Goal: Task Accomplishment & Management: Manage account settings

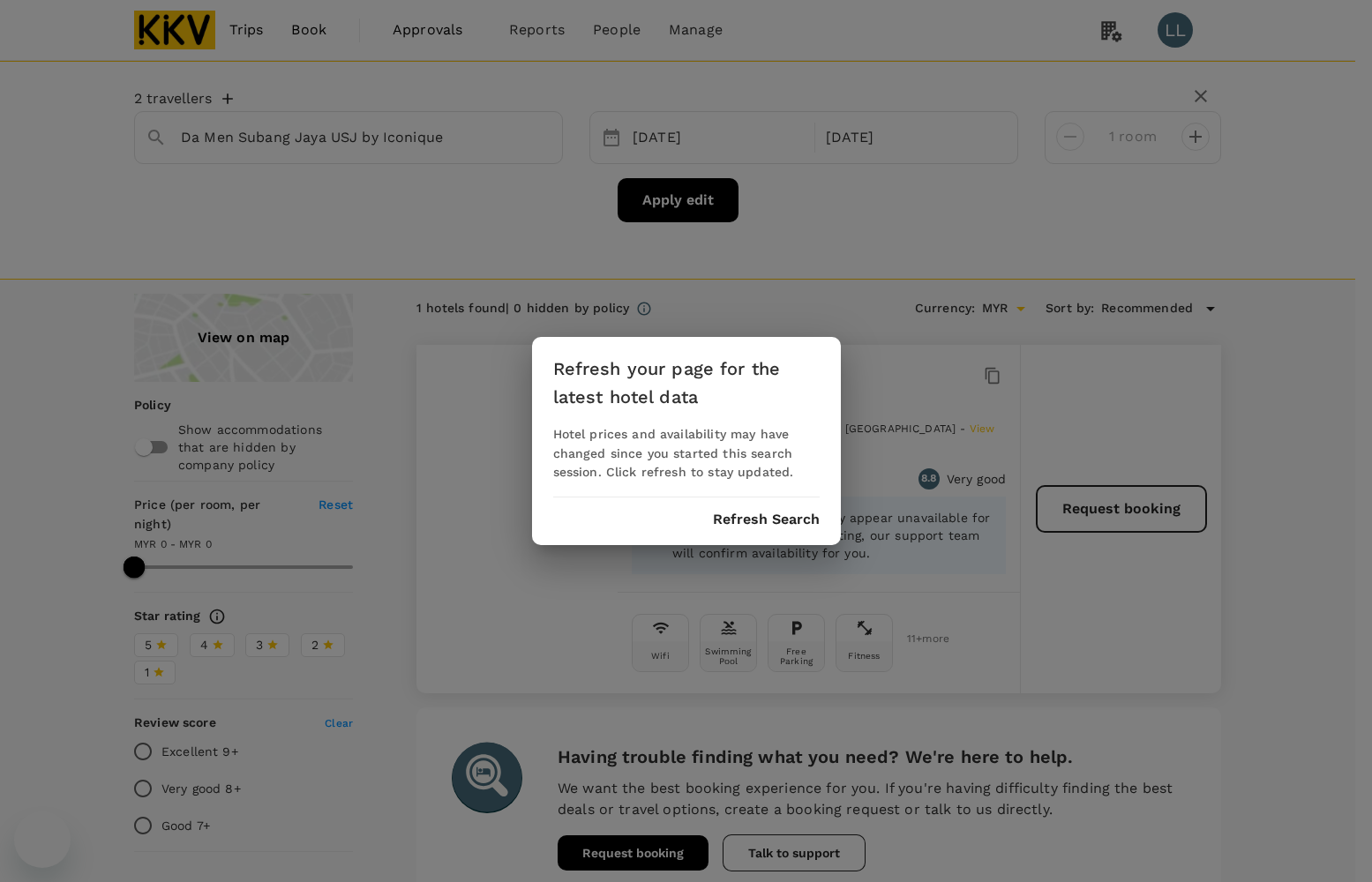
click at [738, 530] on div "Refresh your page for the latest hotel data Hotel prices and availability may h…" at bounding box center [686, 441] width 309 height 209
click at [743, 518] on button "Refresh Search" at bounding box center [766, 519] width 107 height 16
click at [743, 517] on button "Refresh Search" at bounding box center [766, 519] width 107 height 16
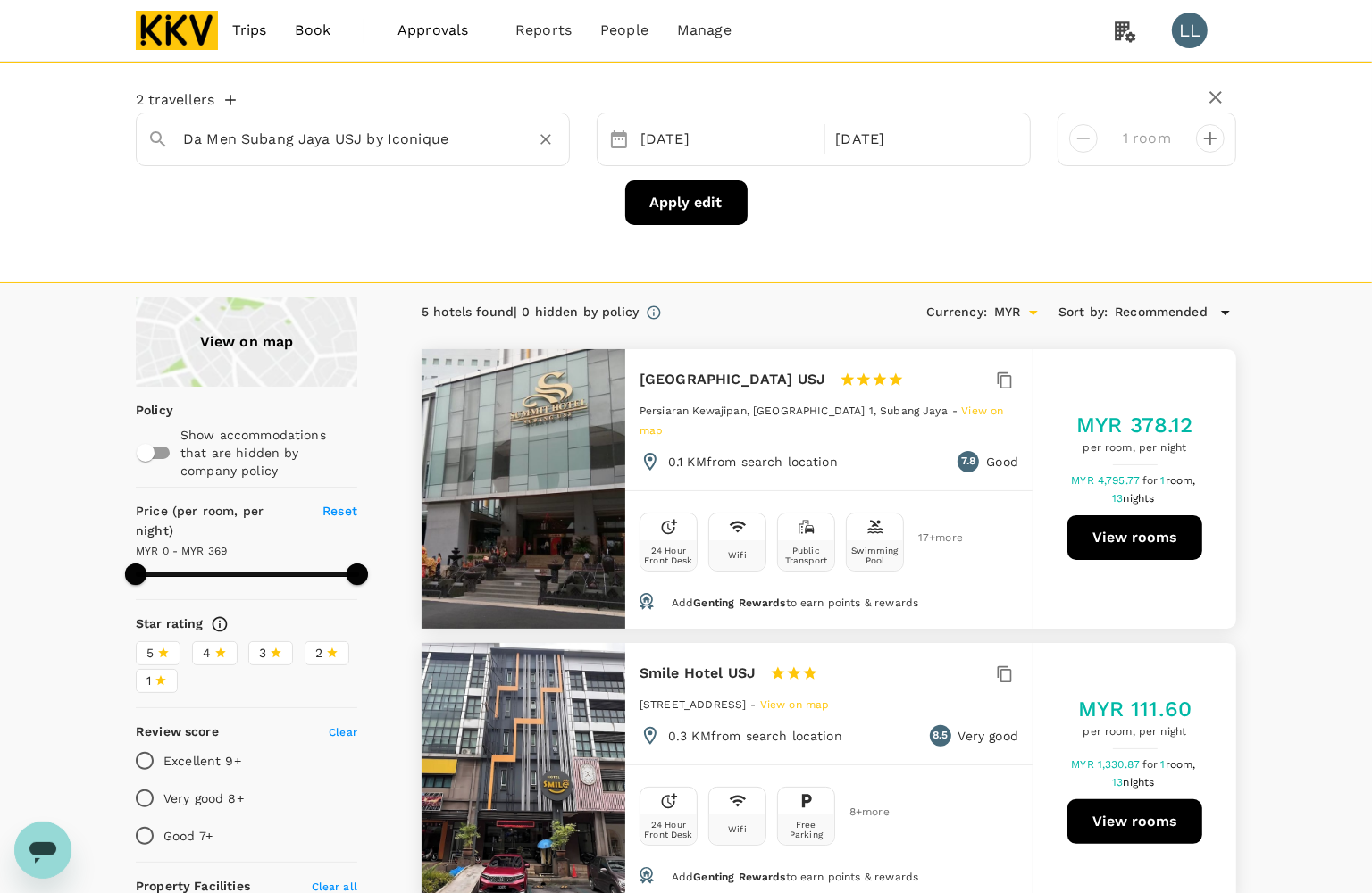
type input "368"
click at [542, 135] on icon "Clear" at bounding box center [545, 139] width 18 height 18
click at [315, 136] on input "text" at bounding box center [345, 139] width 325 height 27
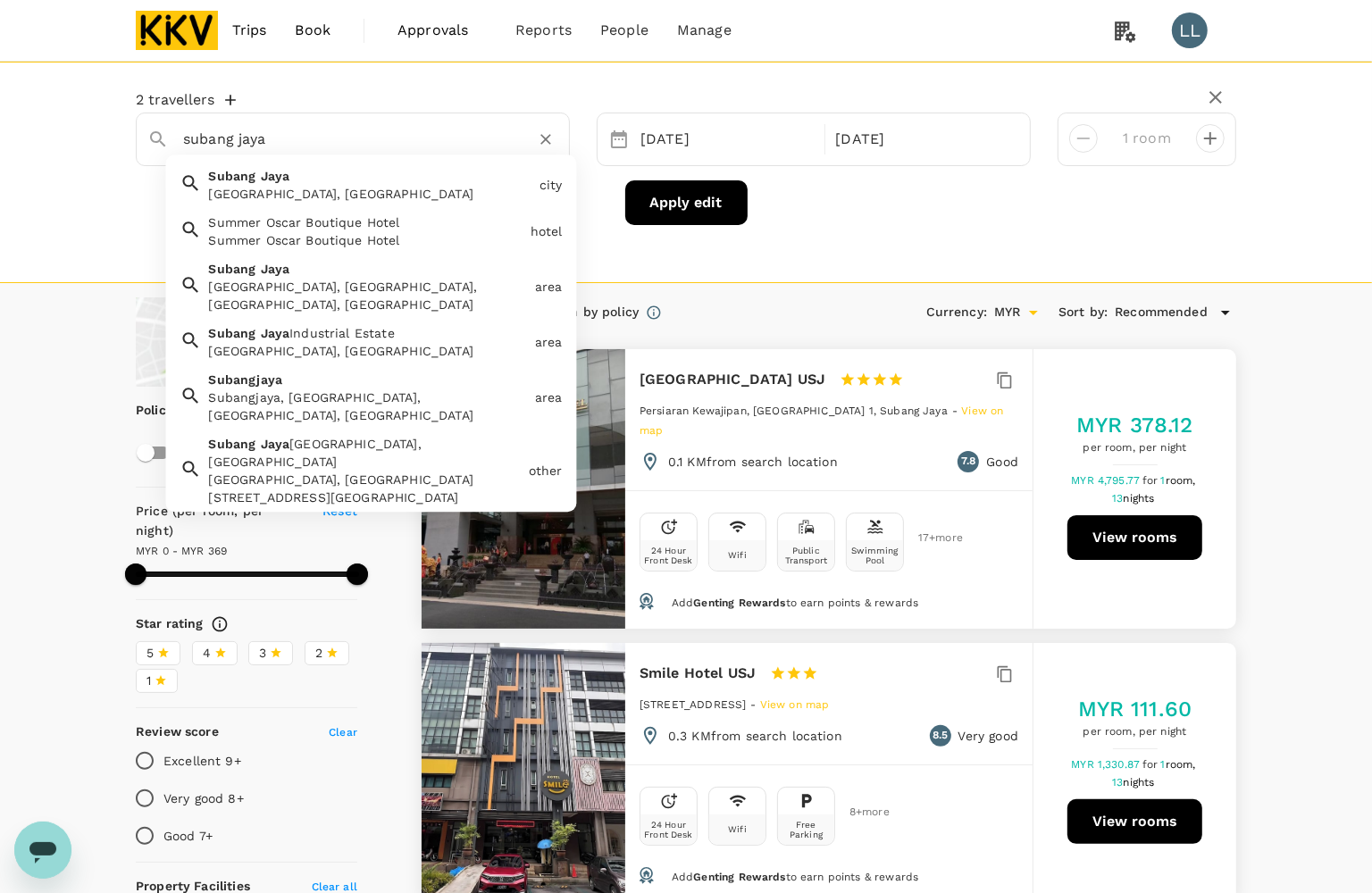
click at [274, 172] on span "Jaya" at bounding box center [275, 175] width 29 height 14
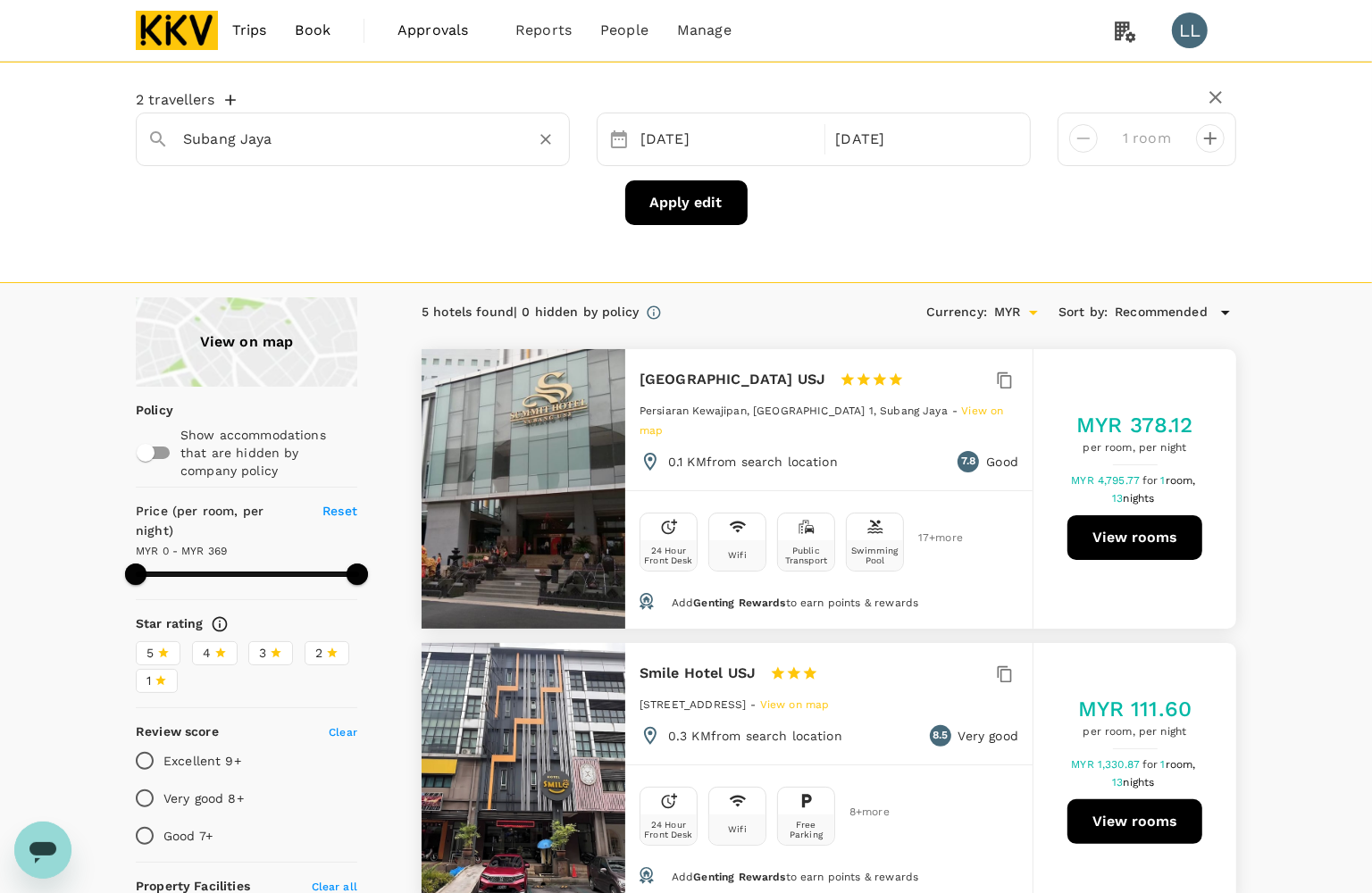
type input "Subang Jaya"
click at [657, 206] on button "Apply edit" at bounding box center [686, 202] width 123 height 44
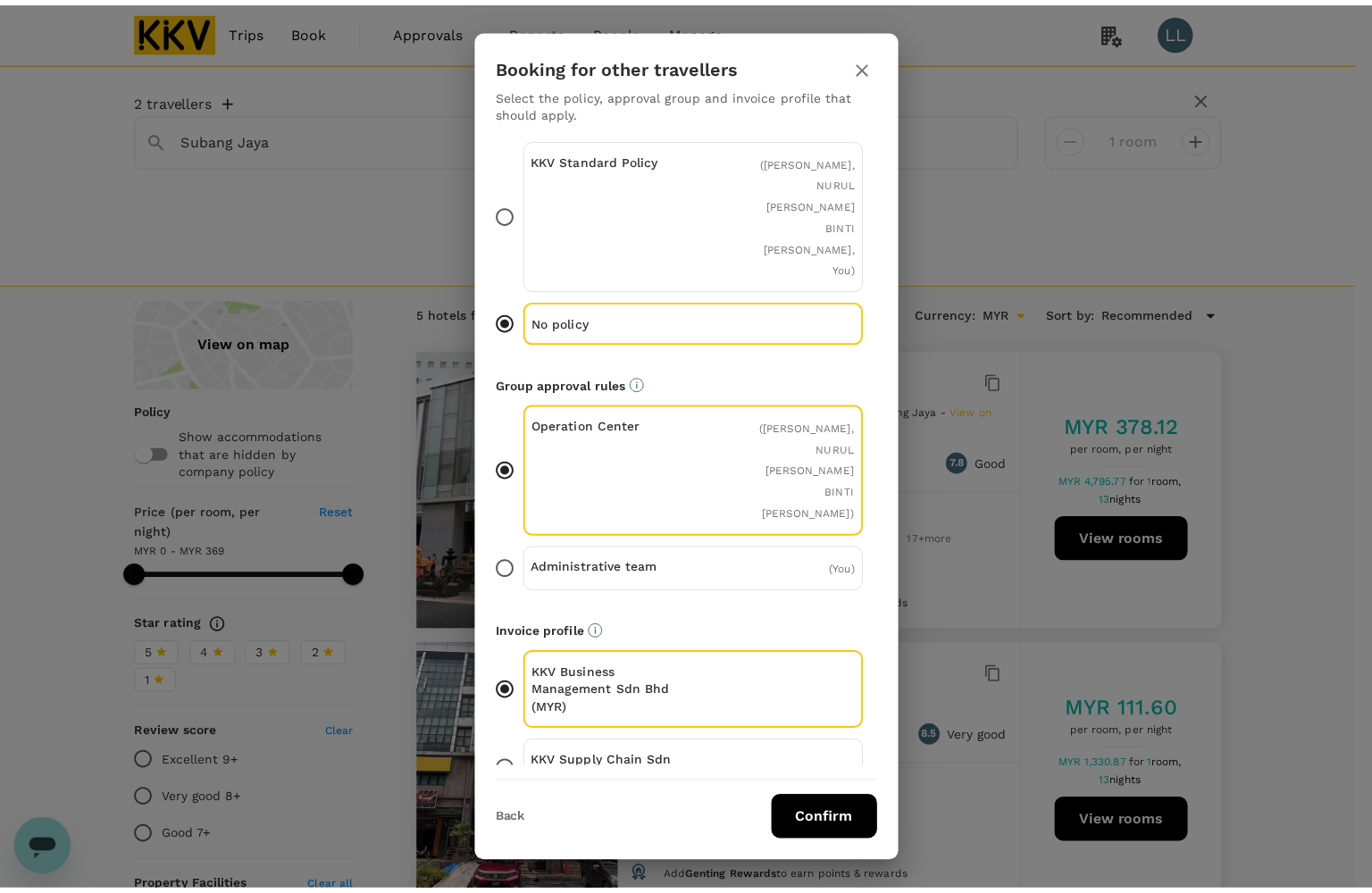
scroll to position [50, 0]
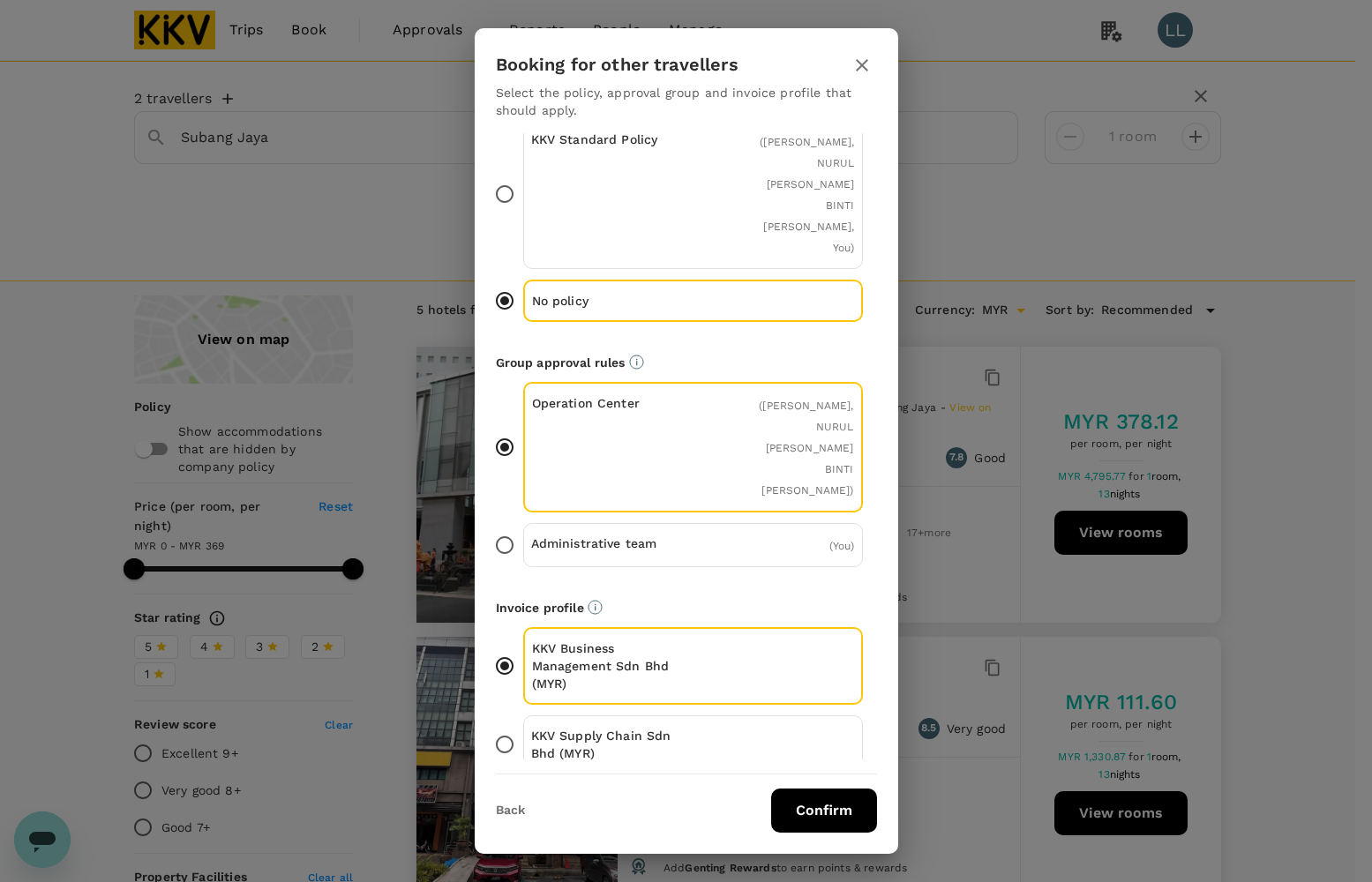
click at [623, 732] on p "KKV Supply Chain Sdn Bhd (MYR)" at bounding box center [612, 744] width 162 height 35
click at [523, 732] on input "KKV Supply Chain Sdn Bhd (MYR)" at bounding box center [505, 745] width 37 height 37
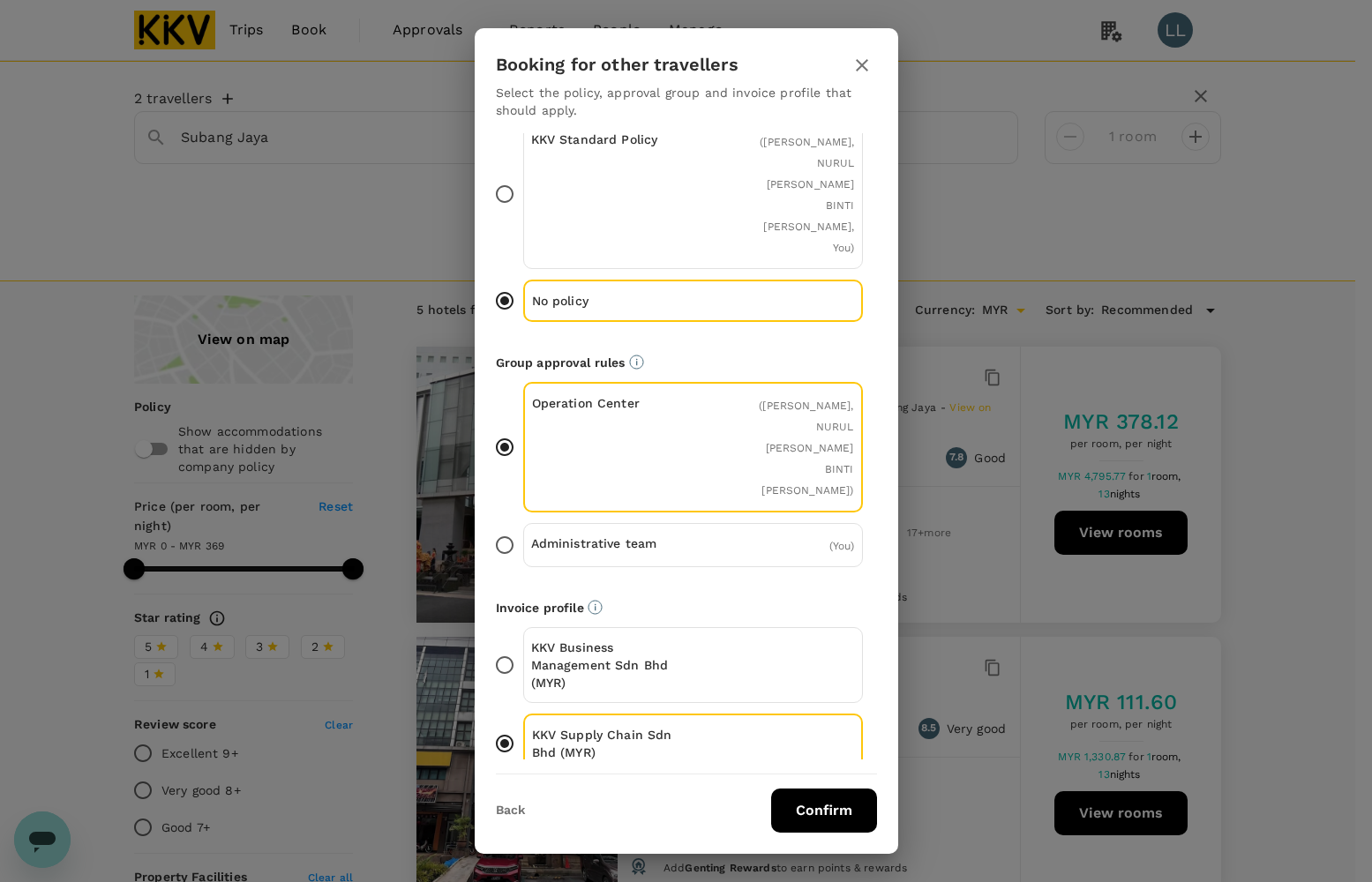
click at [803, 814] on button "Confirm" at bounding box center [824, 810] width 106 height 44
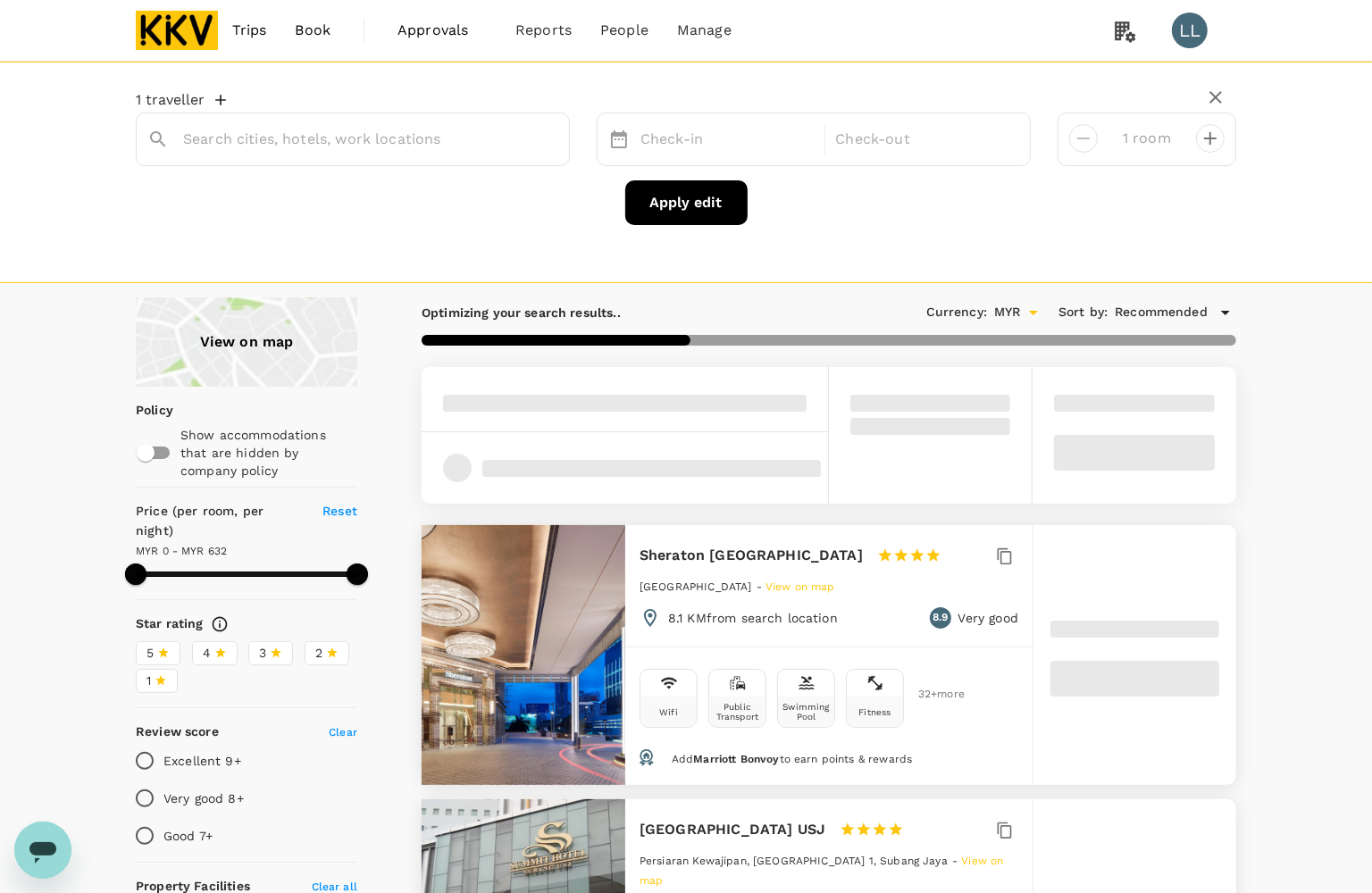
type input "Subang Jaya"
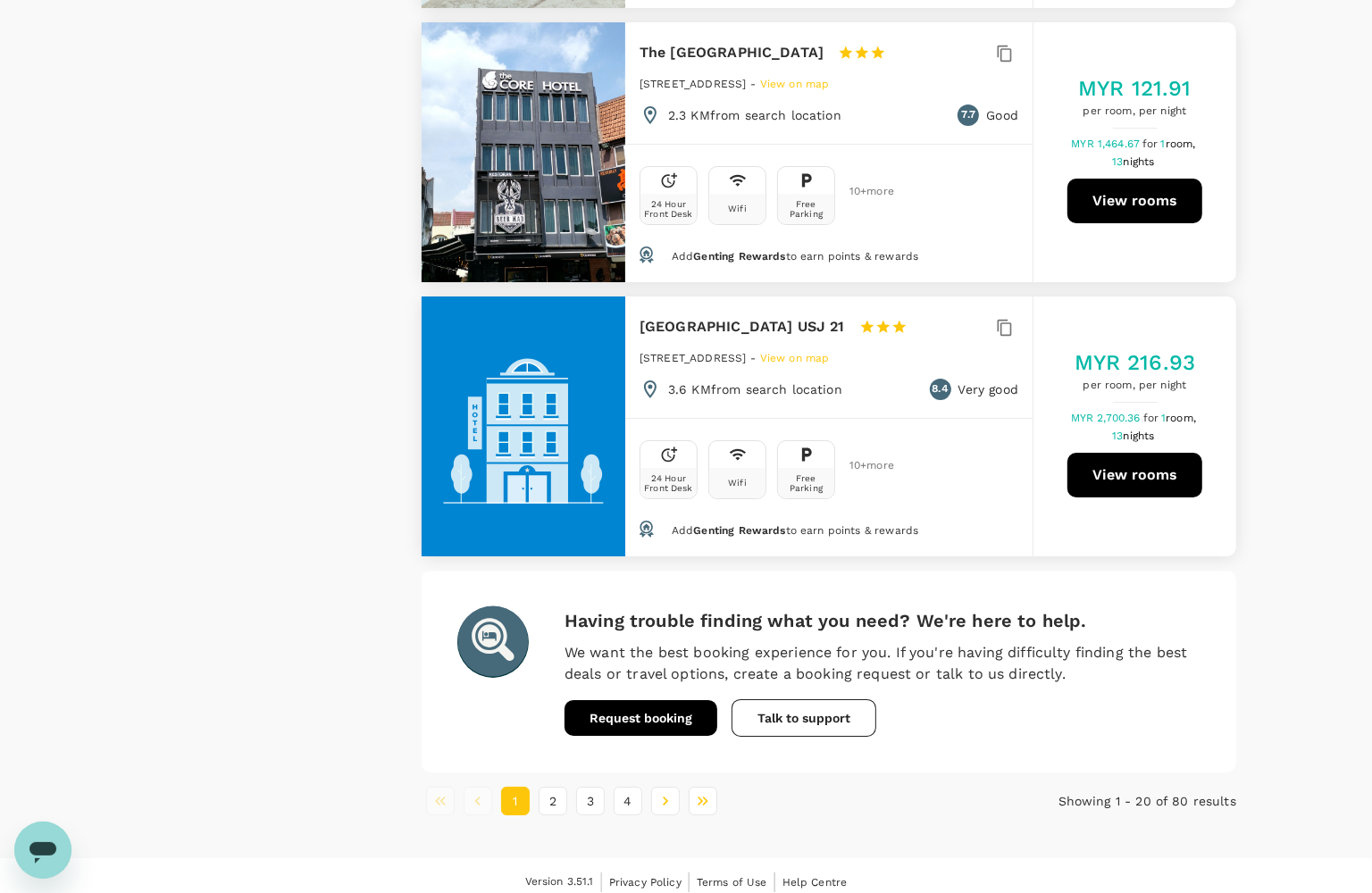
scroll to position [5283, 0]
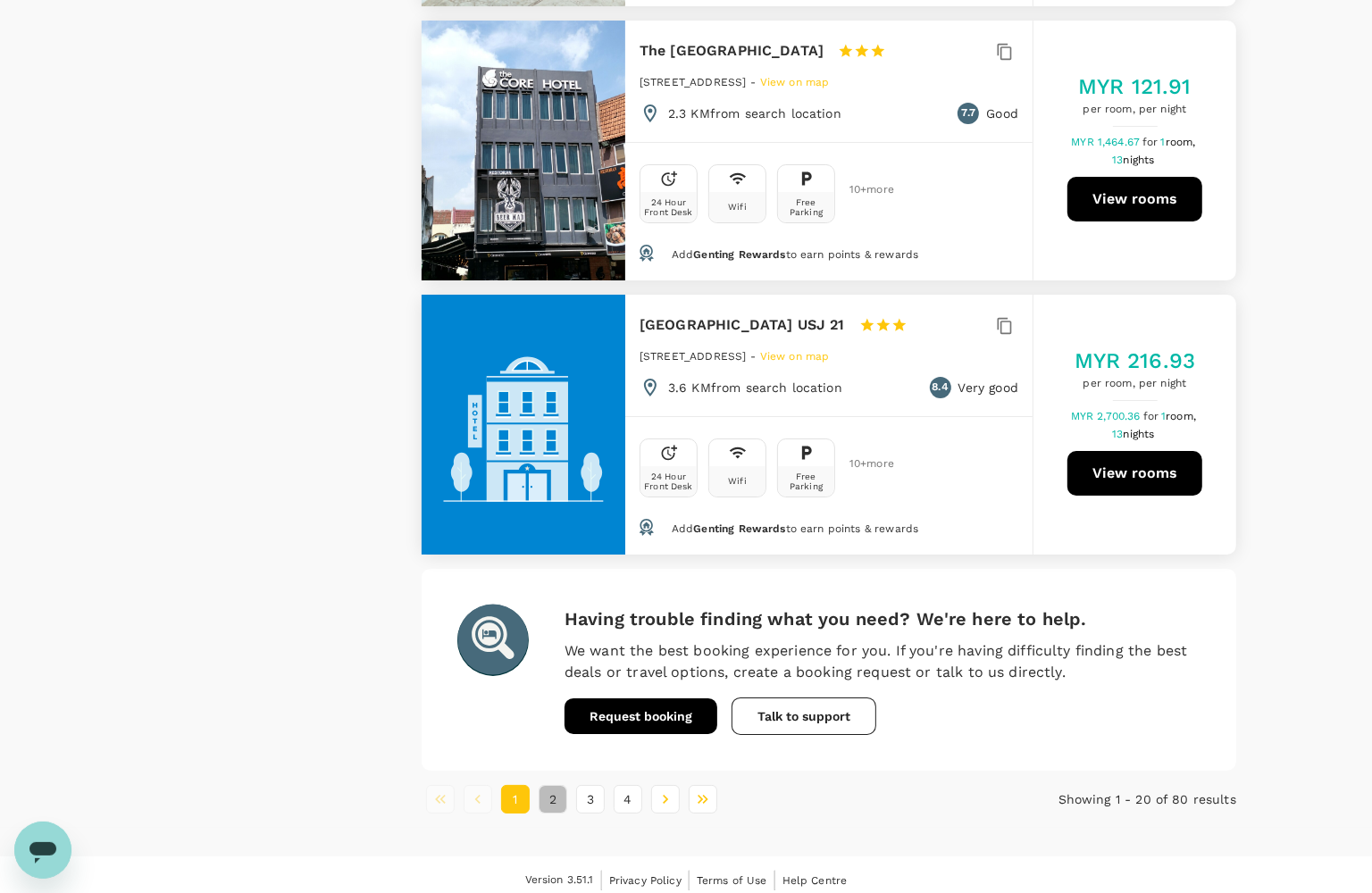
click at [560, 791] on button "2" at bounding box center [553, 800] width 28 height 28
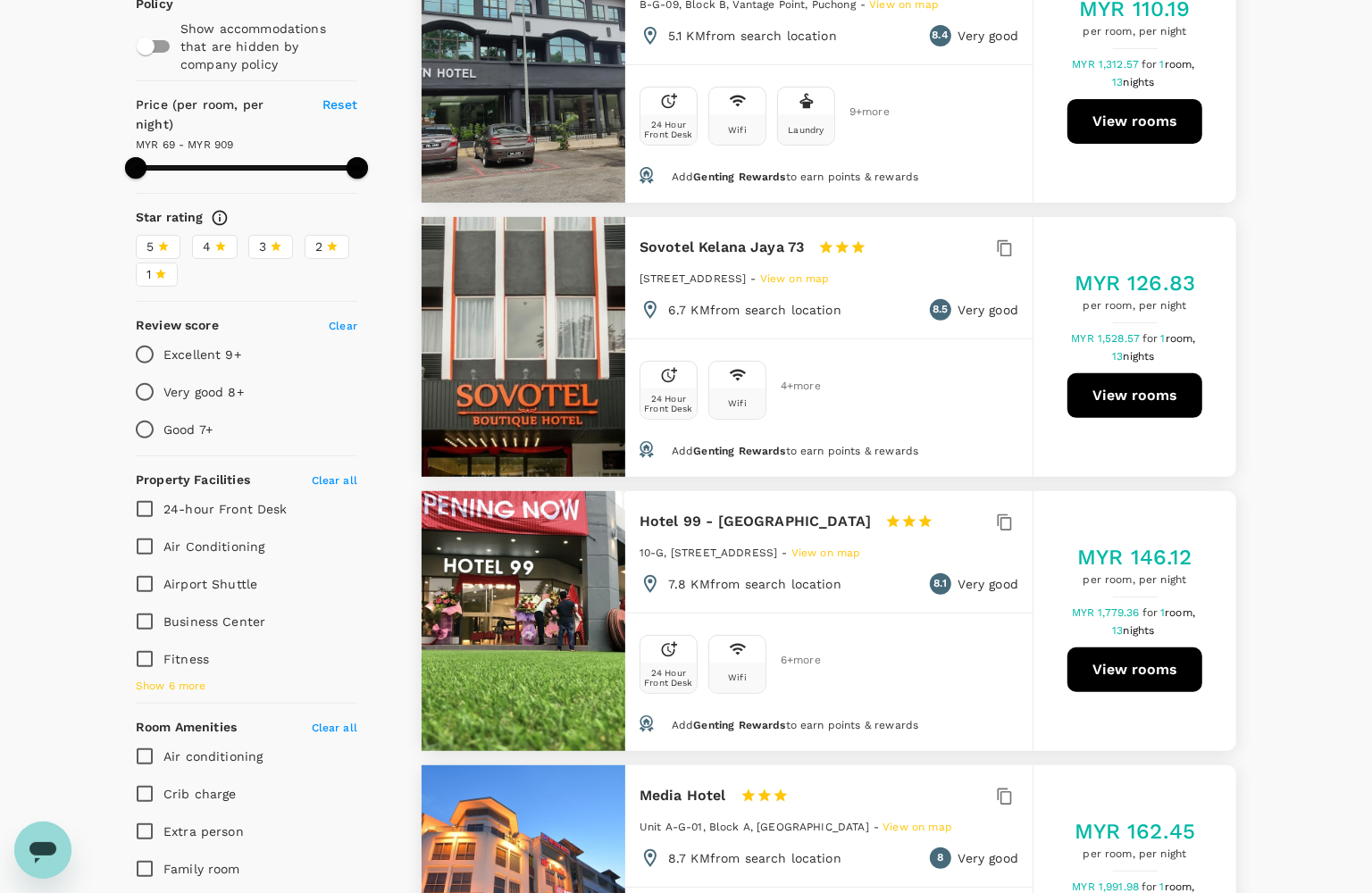
scroll to position [447, 0]
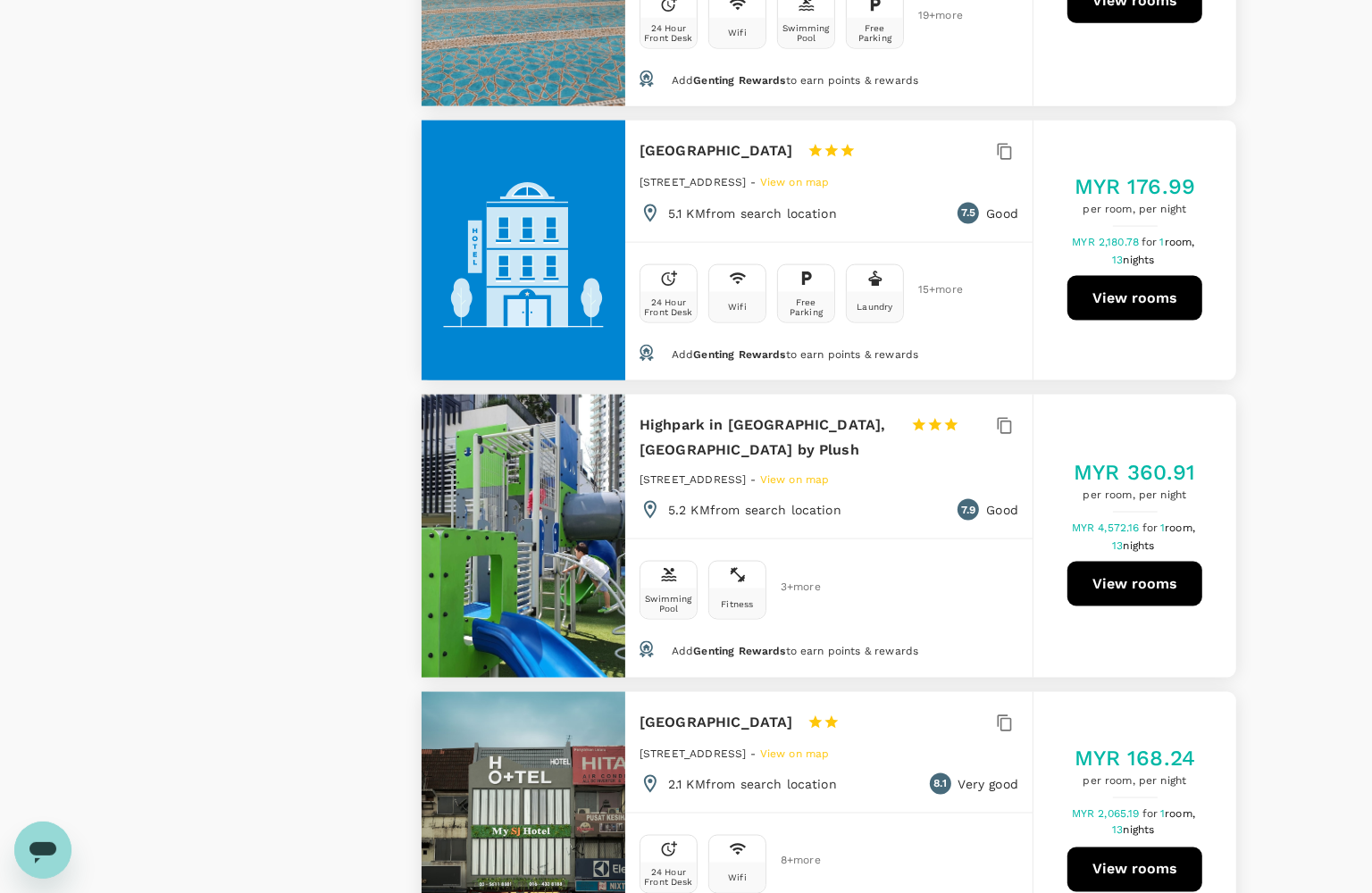
scroll to position [2009, 0]
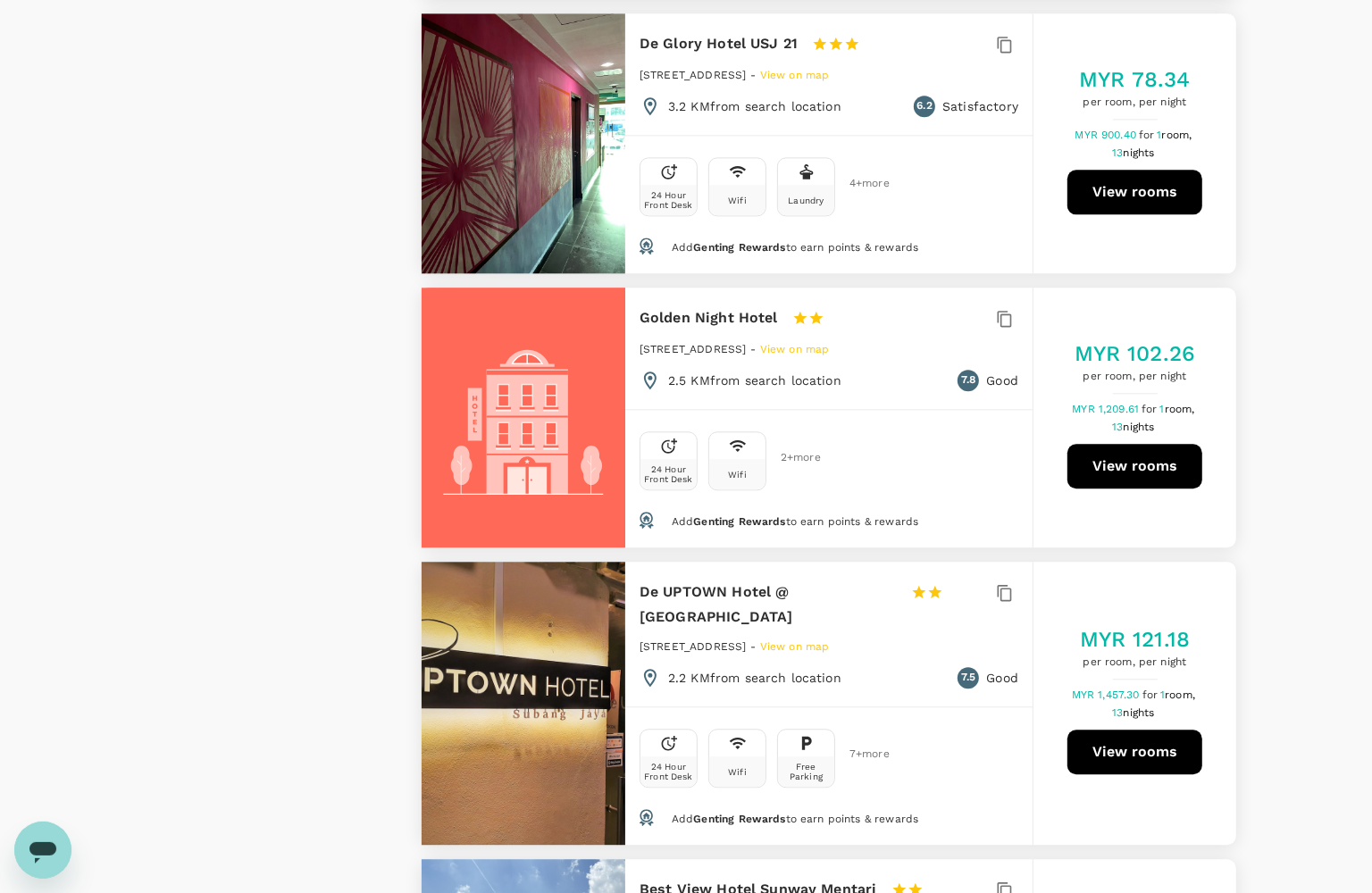
scroll to position [3573, 0]
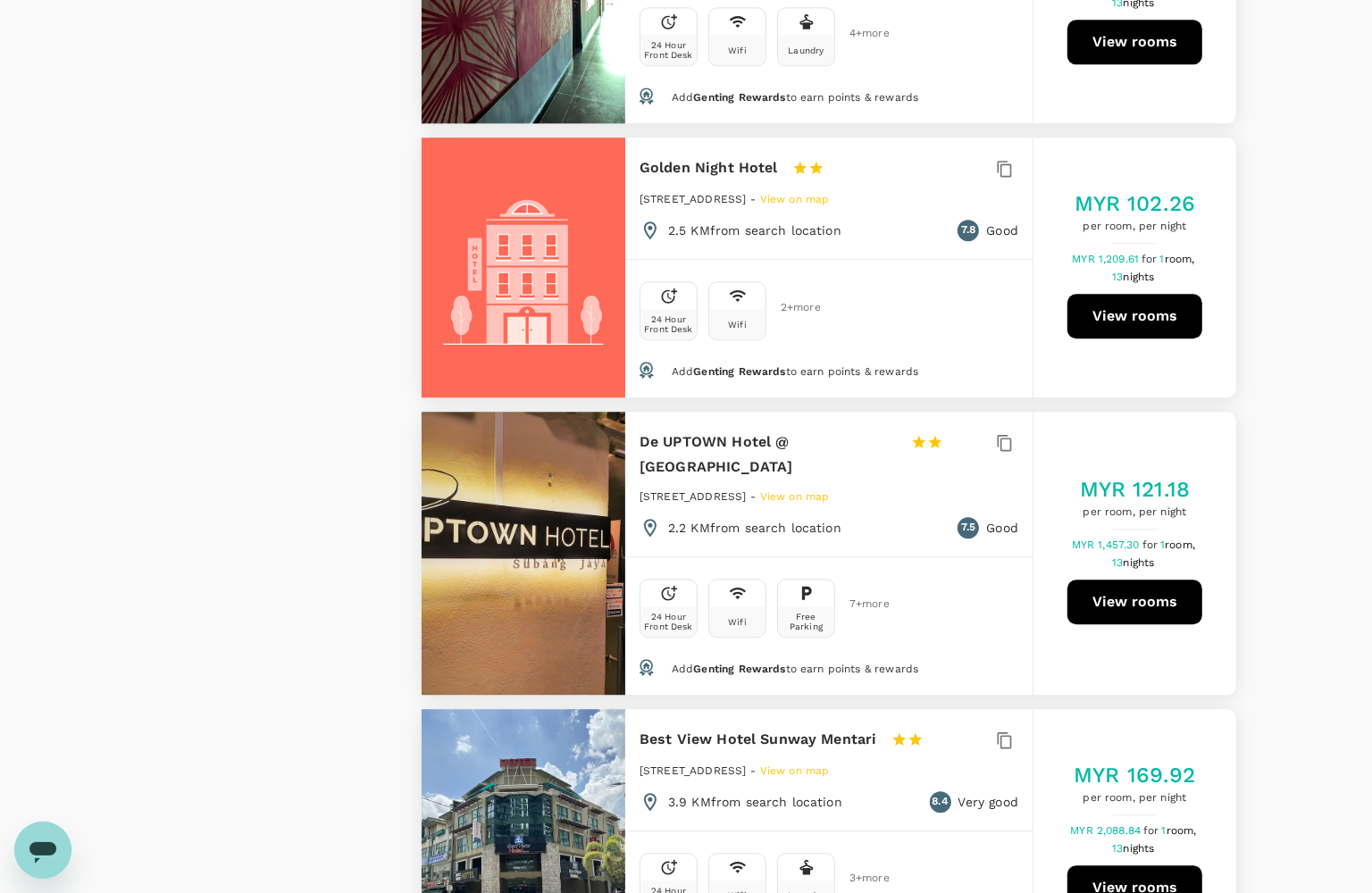
drag, startPoint x: 1315, startPoint y: 413, endPoint x: 1297, endPoint y: 540, distance: 128.3
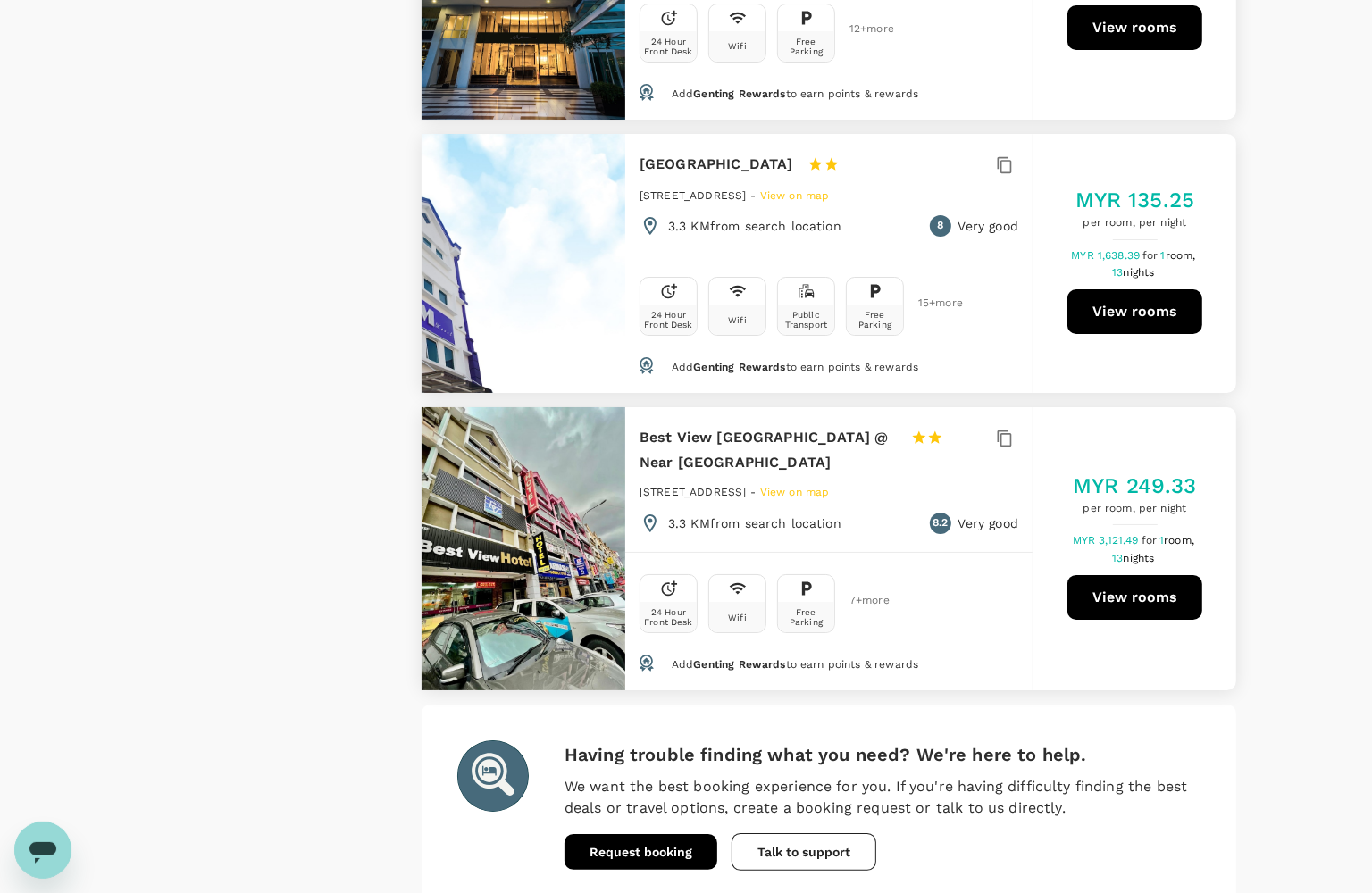
scroll to position [5359, 0]
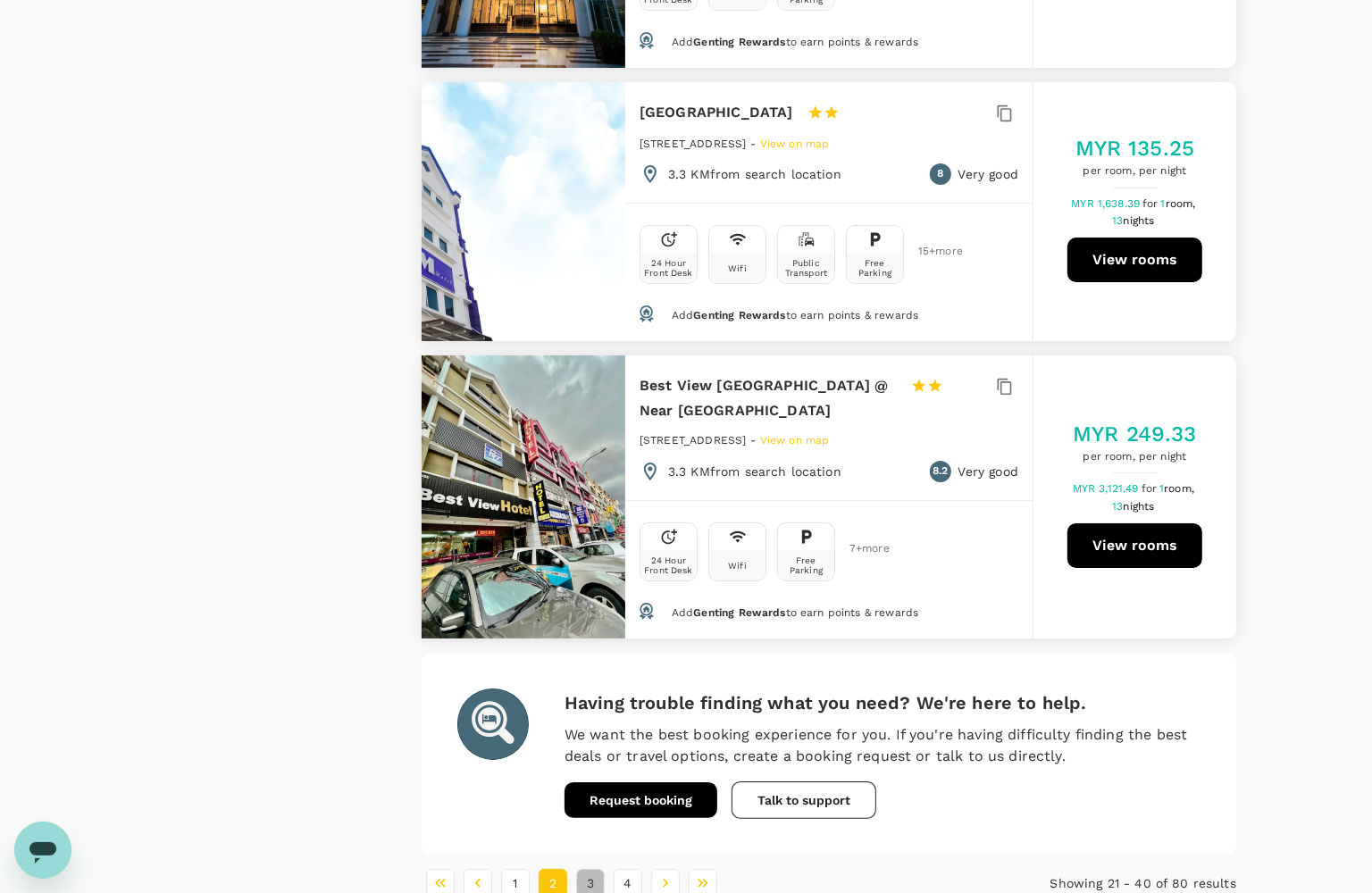
click at [592, 869] on button "3" at bounding box center [590, 884] width 28 height 28
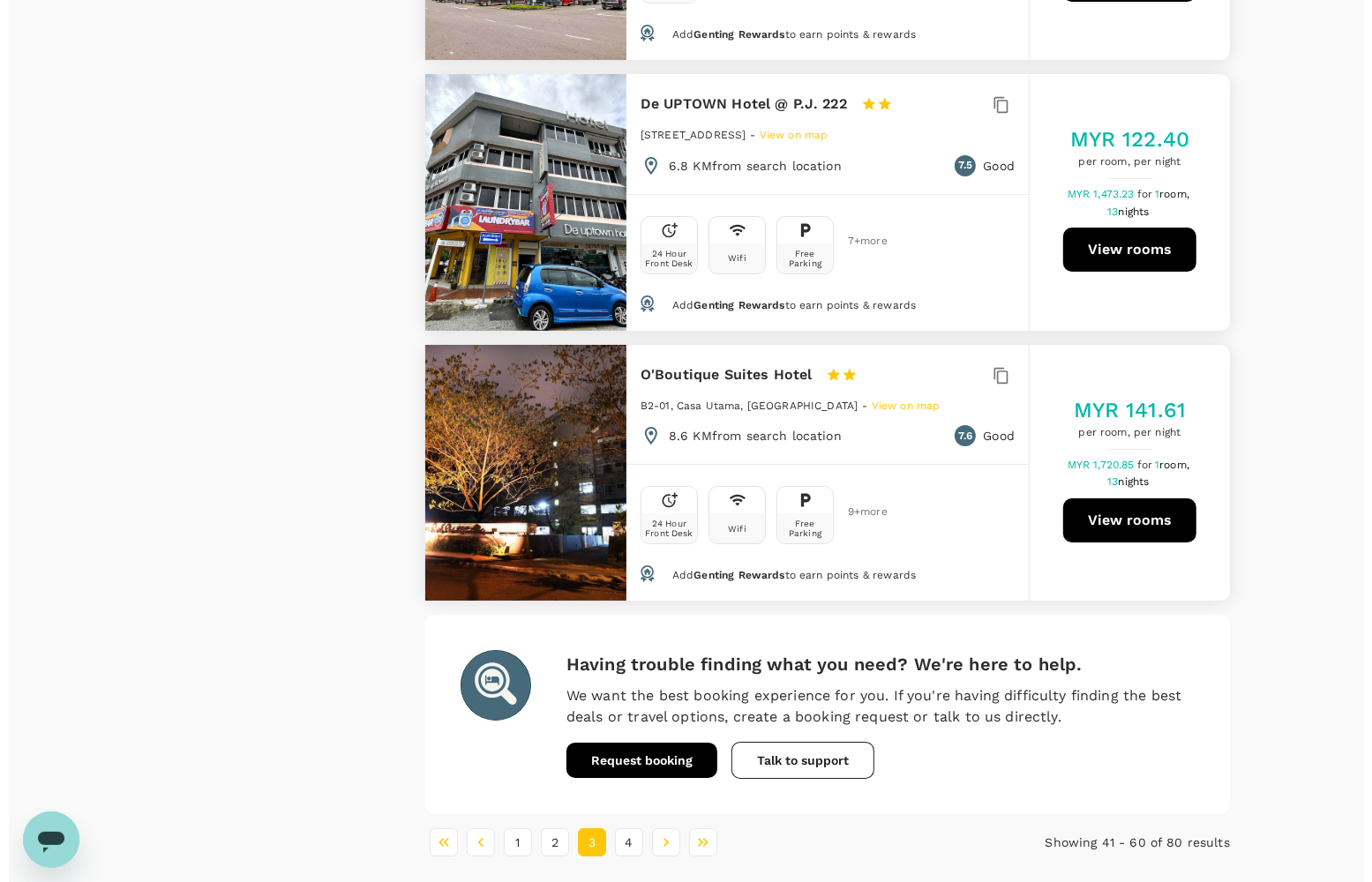
scroll to position [5223, 0]
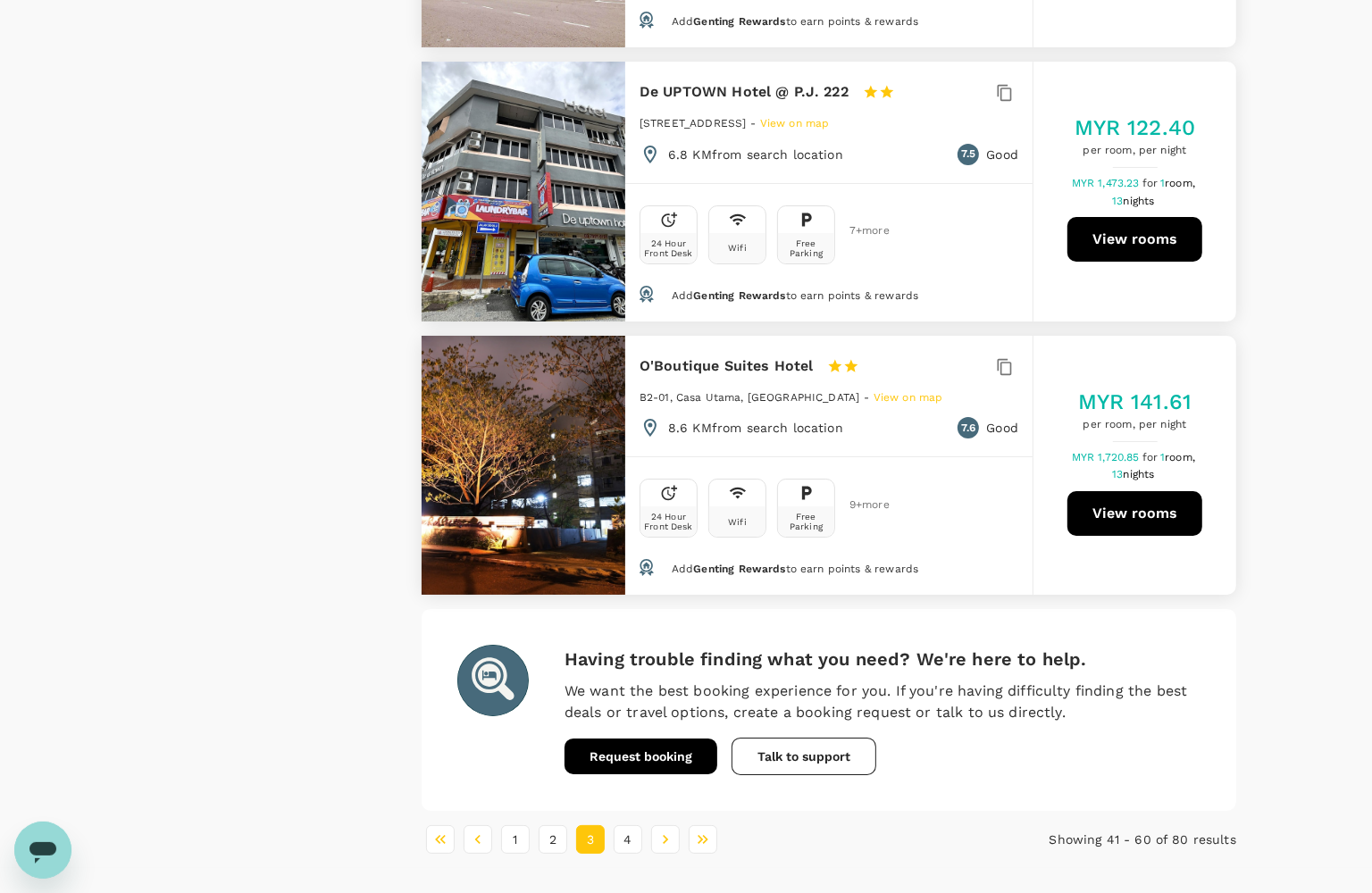
type input "907.93"
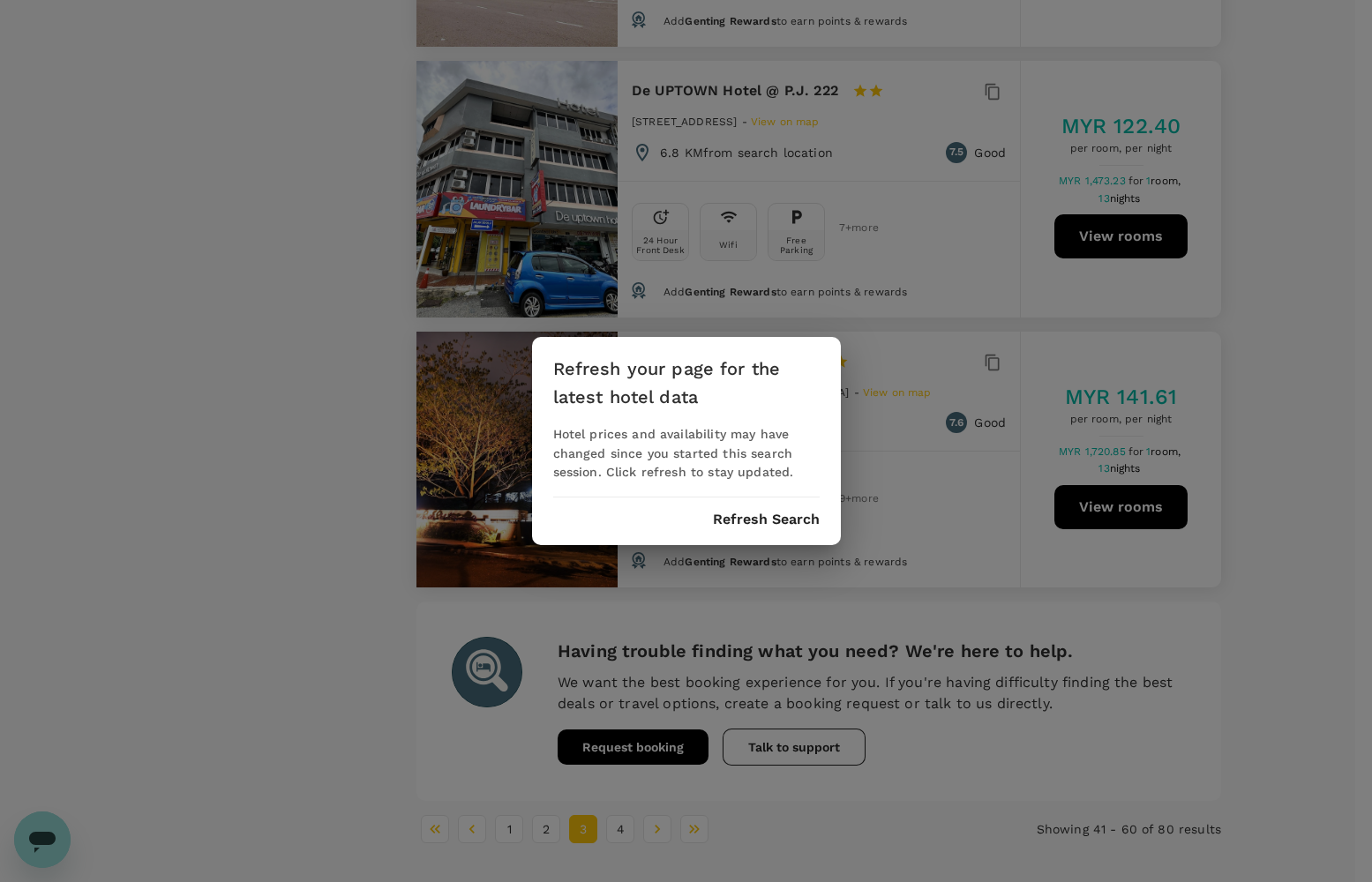
click at [752, 514] on button "Refresh Search" at bounding box center [766, 519] width 107 height 16
click at [750, 511] on button "Refresh Search" at bounding box center [766, 519] width 107 height 16
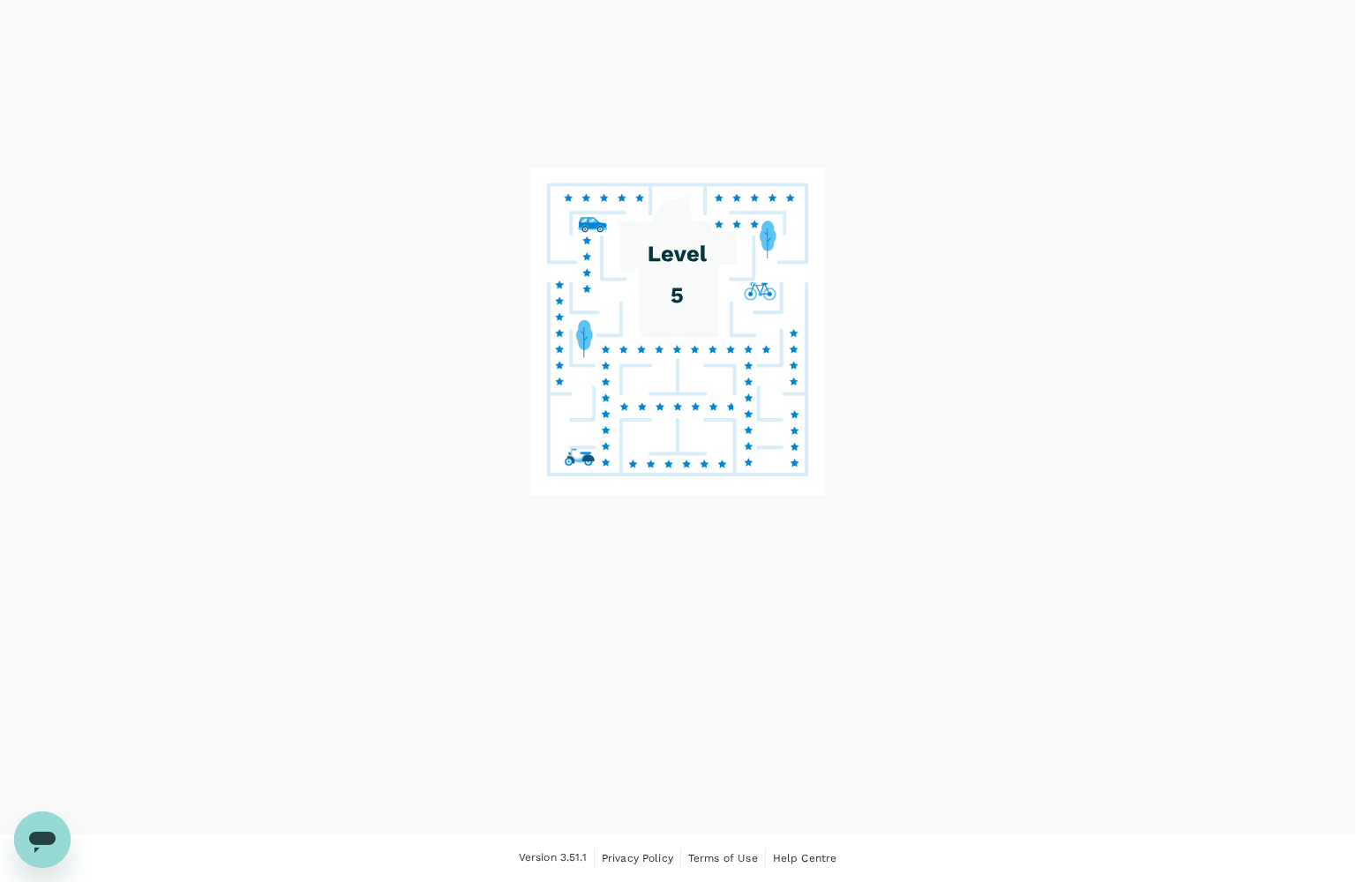
scroll to position [75, 0]
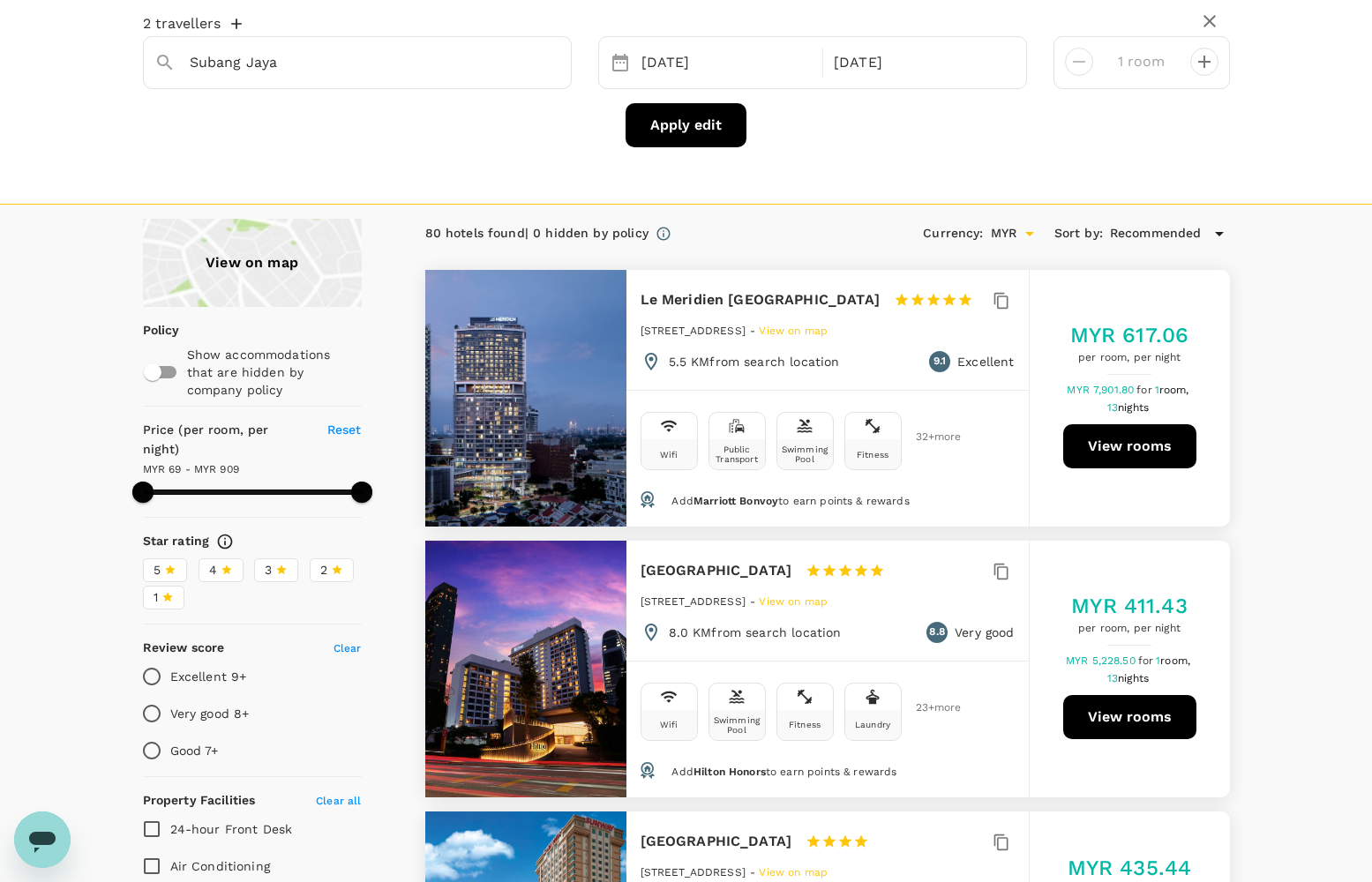
type input "907.93"
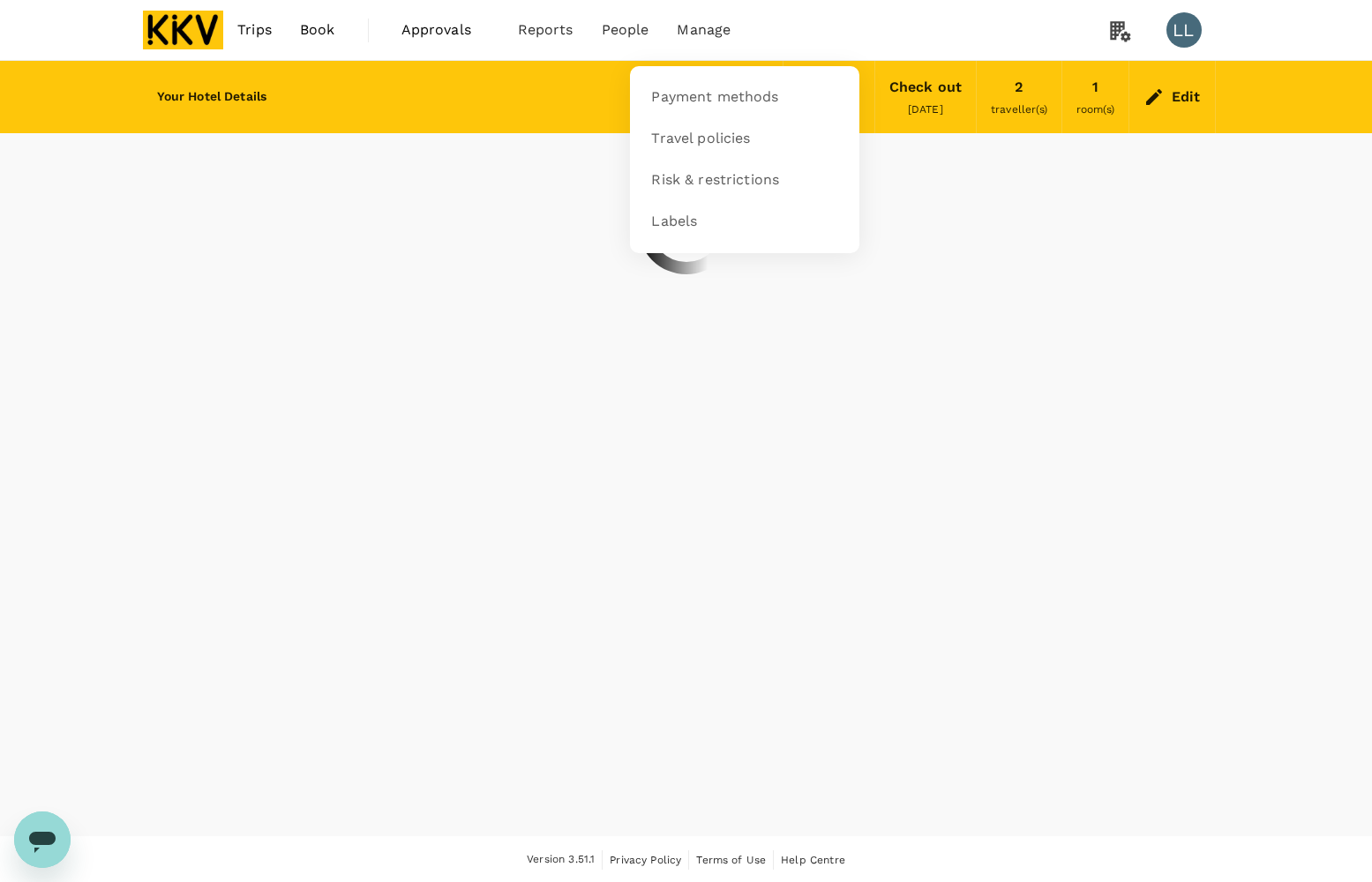
click at [710, 20] on span "Manage" at bounding box center [703, 30] width 54 height 21
click at [710, 92] on span "Payment methods" at bounding box center [714, 98] width 127 height 20
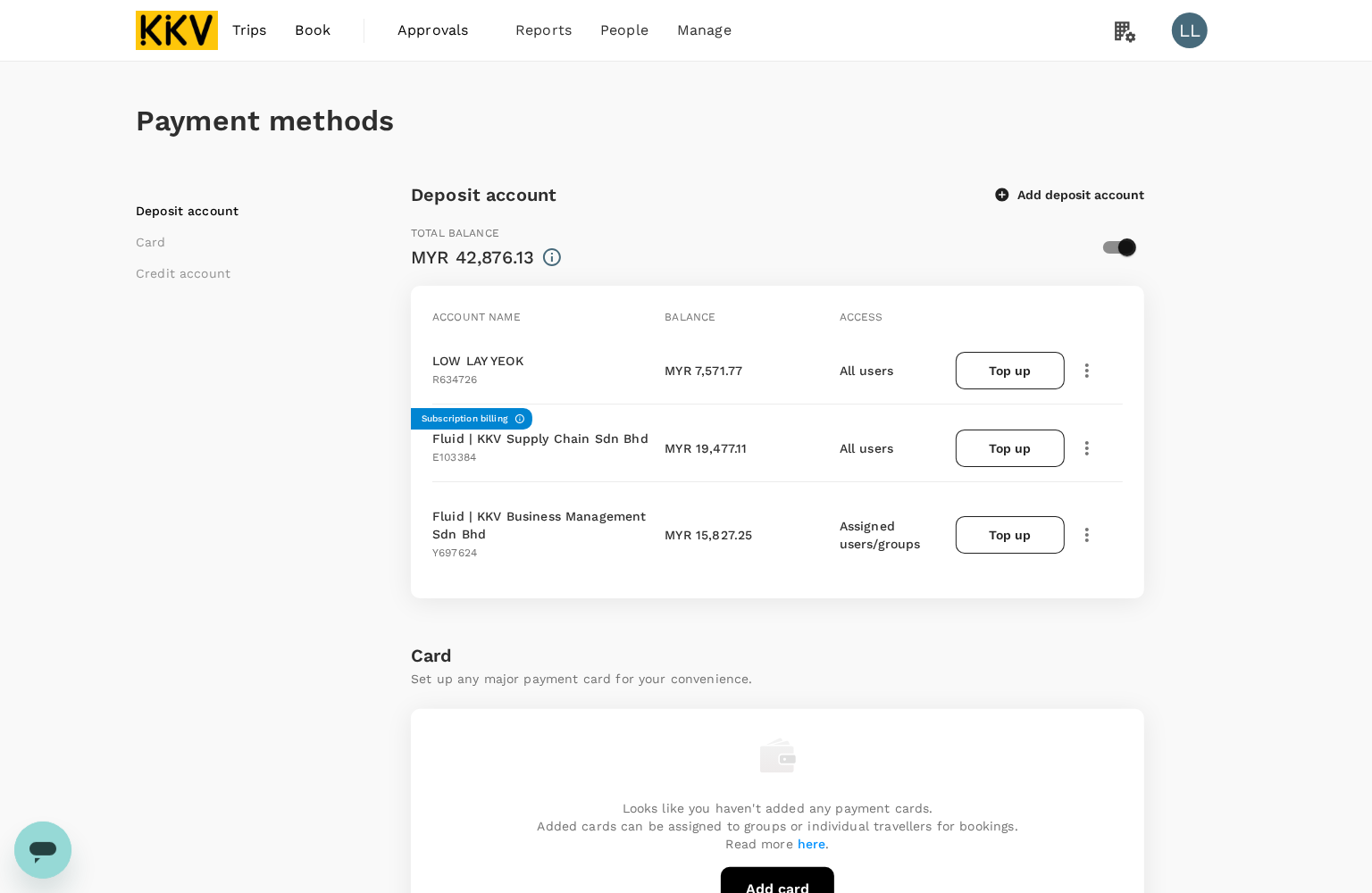
click at [1262, 422] on div "Payment methods Deposit account Card Credit account Deposit account Add deposit…" at bounding box center [686, 841] width 1372 height 1561
click at [1265, 621] on div "Payment methods Deposit account Card Credit account Deposit account Add deposit…" at bounding box center [686, 841] width 1372 height 1561
click at [1253, 505] on div "Payment methods Deposit account Card Credit account Deposit account Add deposit…" at bounding box center [686, 827] width 1143 height 1531
